Goal: Find specific page/section: Locate a particular part of the current website

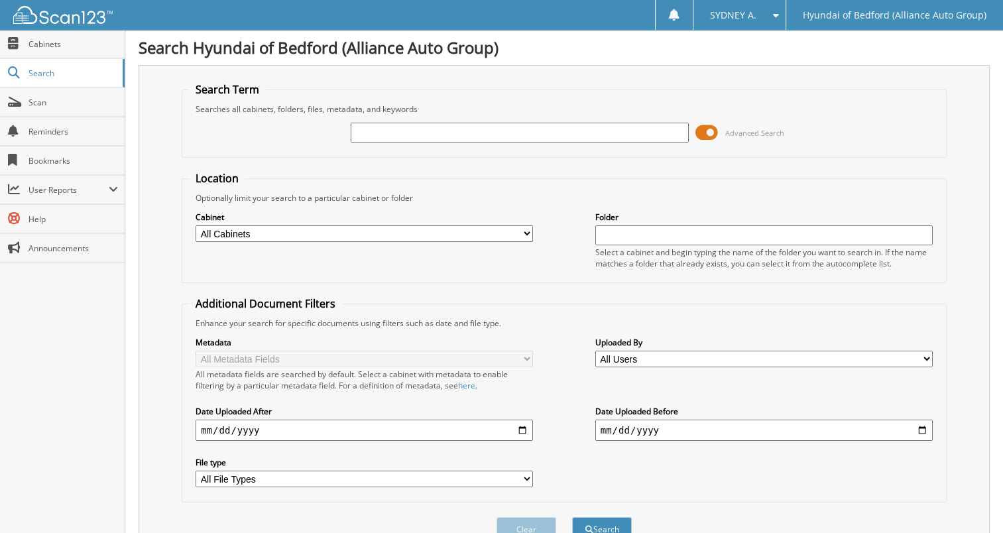
drag, startPoint x: 471, startPoint y: 148, endPoint x: 474, endPoint y: 137, distance: 11.6
paste input "148826"
type input "148826"
click at [572, 517] on button "Search" at bounding box center [602, 529] width 60 height 25
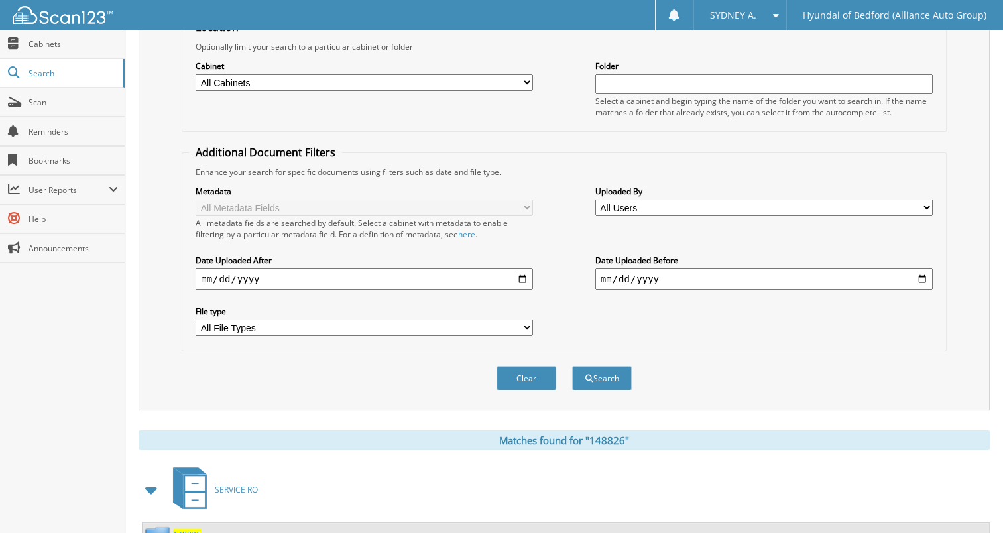
scroll to position [245, 0]
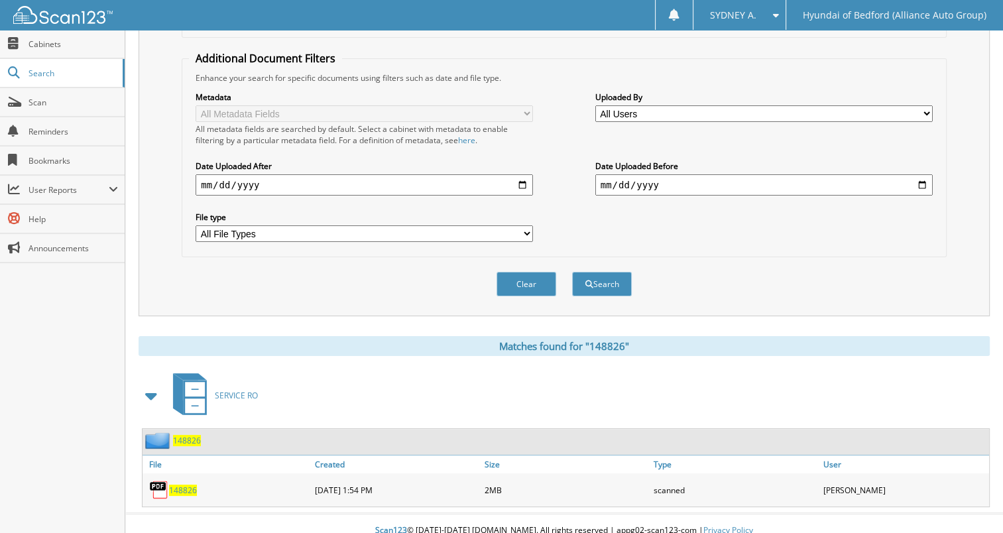
click at [175, 485] on span "148826" at bounding box center [183, 490] width 28 height 11
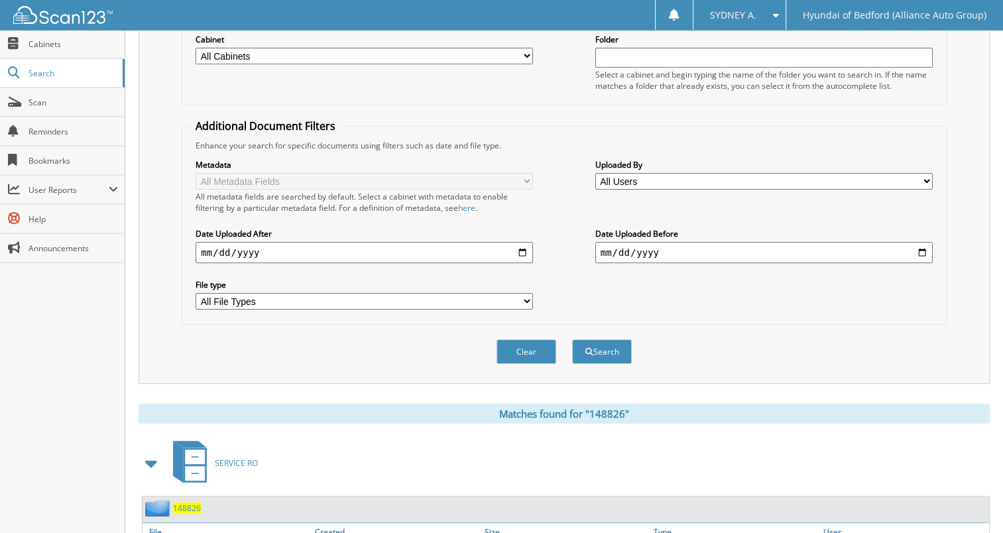
scroll to position [0, 0]
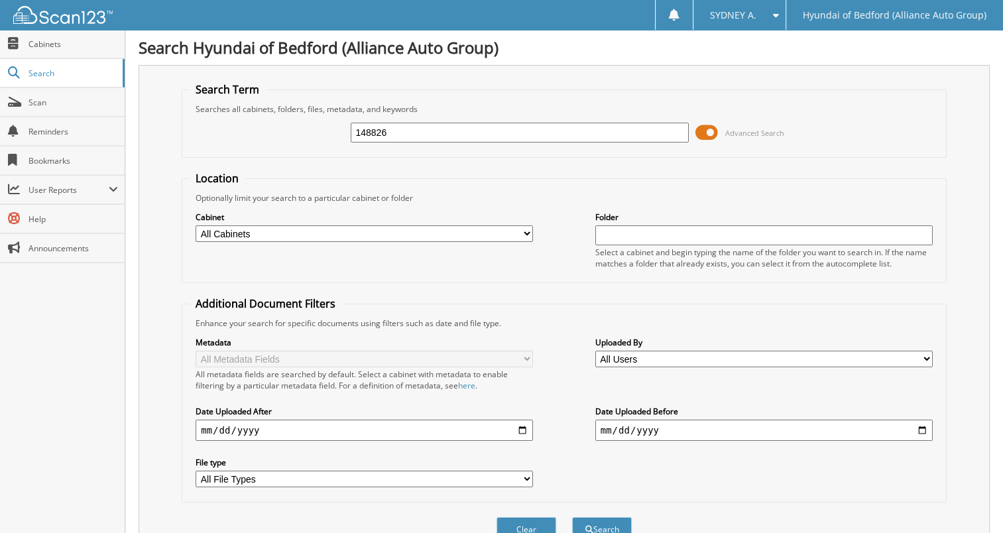
click at [477, 134] on input "148826" at bounding box center [519, 133] width 337 height 20
paste input "9375"
type input "149375"
click at [572, 517] on button "Search" at bounding box center [602, 529] width 60 height 25
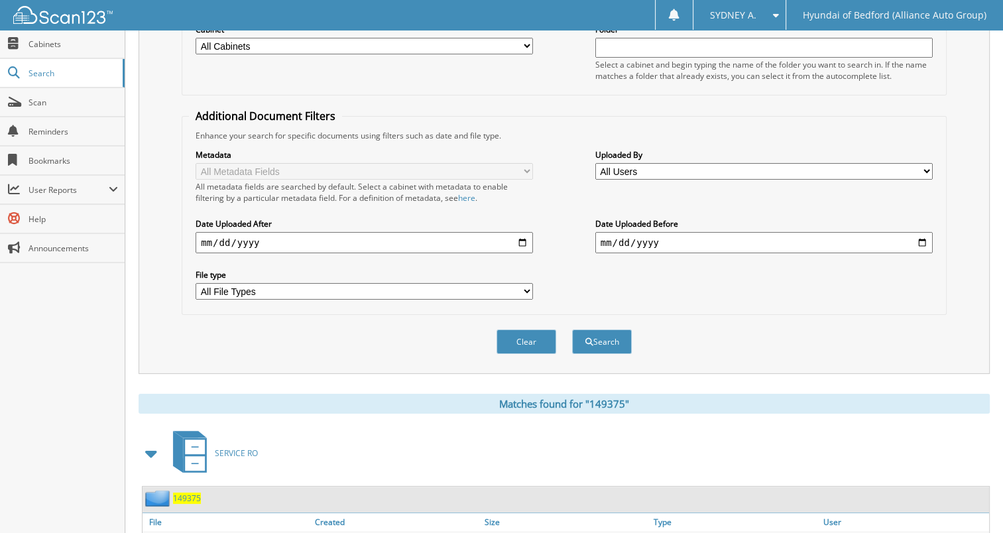
scroll to position [245, 0]
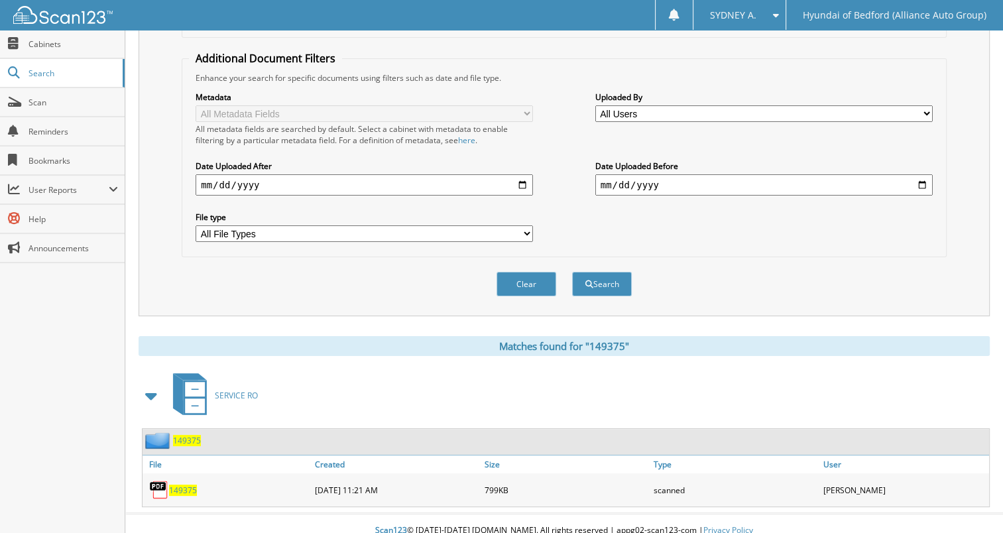
click at [186, 485] on span "149375" at bounding box center [183, 490] width 28 height 11
